Goal: Browse casually

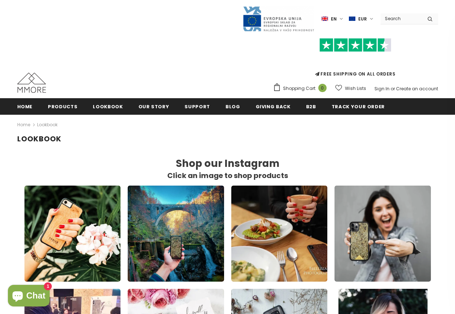
scroll to position [6, 6]
